Goal: Task Accomplishment & Management: Manage account settings

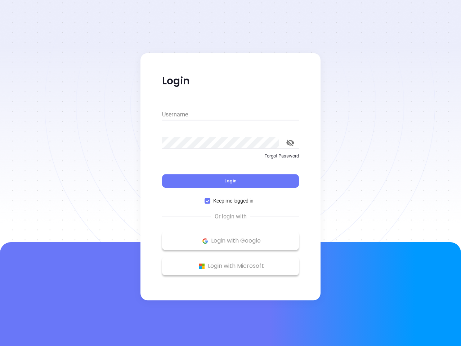
click at [230, 173] on div "Login" at bounding box center [230, 176] width 137 height 22
click at [230, 114] on input "Username" at bounding box center [230, 115] width 137 height 12
click at [290, 143] on icon "toggle password visibility" at bounding box center [290, 142] width 8 height 7
click at [230, 181] on span "Login" at bounding box center [230, 180] width 12 height 6
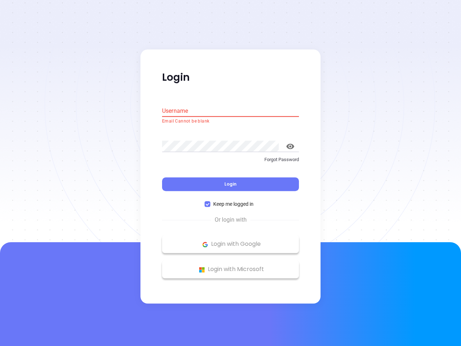
click at [230, 200] on span "Keep me logged in" at bounding box center [233, 204] width 46 height 8
click at [210, 201] on input "Keep me logged in" at bounding box center [207, 204] width 6 height 6
checkbox input "false"
click at [230, 240] on p "Login with Google" at bounding box center [231, 244] width 130 height 11
click at [230, 266] on p "Login with Microsoft" at bounding box center [231, 269] width 130 height 11
